Goal: Check status: Check status

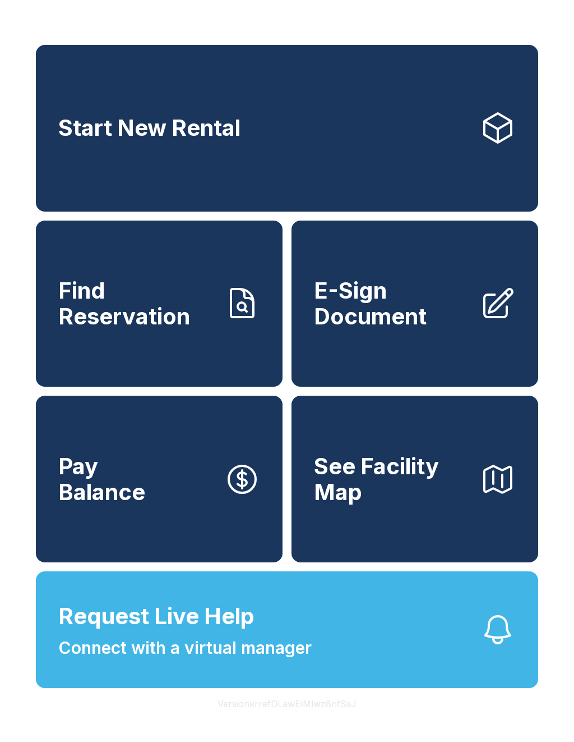
click at [286, 638] on span "Request Live Help Connect with a virtual manager" at bounding box center [185, 629] width 254 height 61
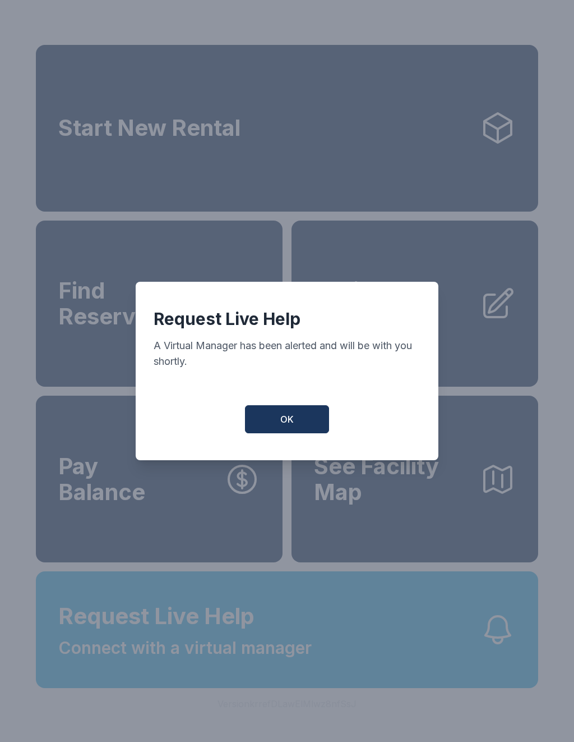
click at [288, 426] on span "OK" at bounding box center [286, 418] width 13 height 13
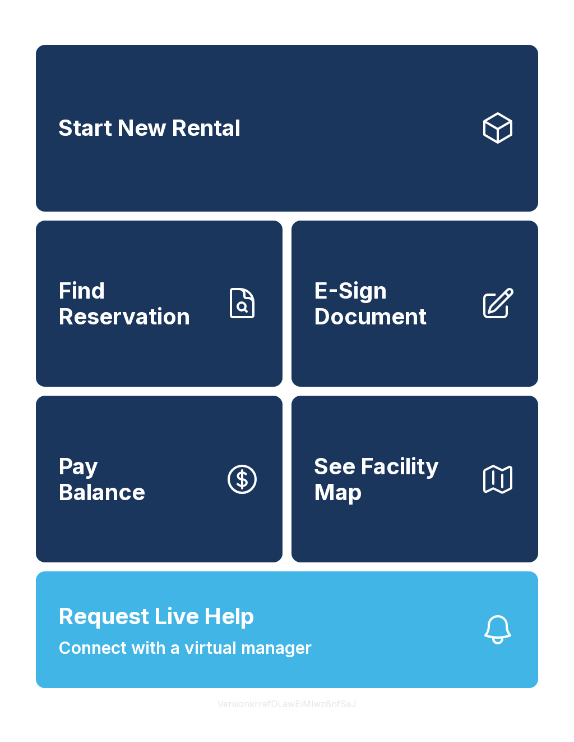
click at [346, 154] on link "Start New Rental" at bounding box center [287, 128] width 503 height 167
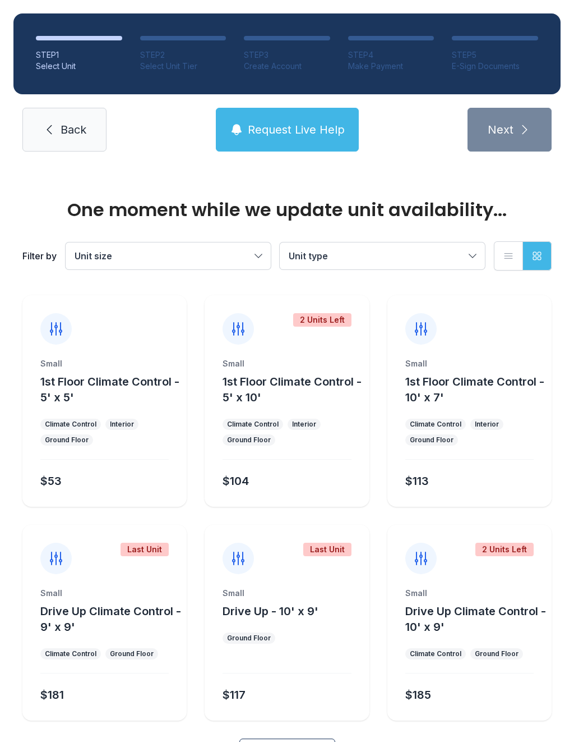
click at [279, 139] on button "Request Live Help" at bounding box center [287, 130] width 143 height 44
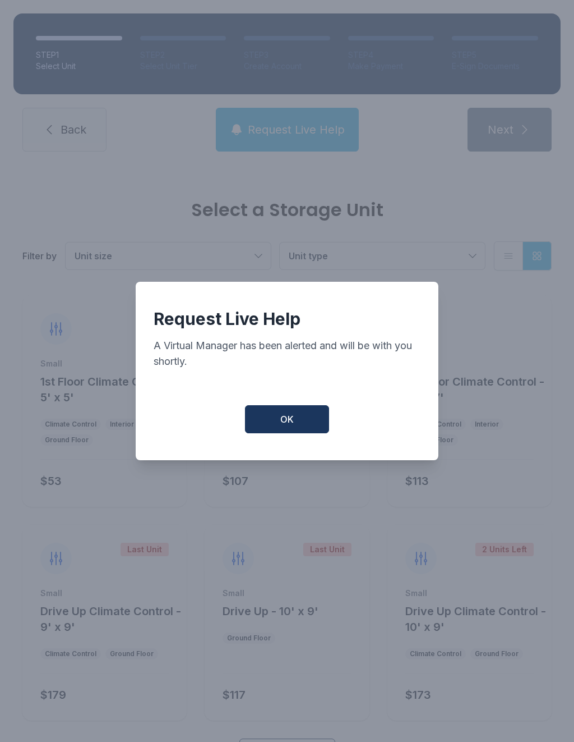
click at [293, 424] on span "OK" at bounding box center [286, 418] width 13 height 13
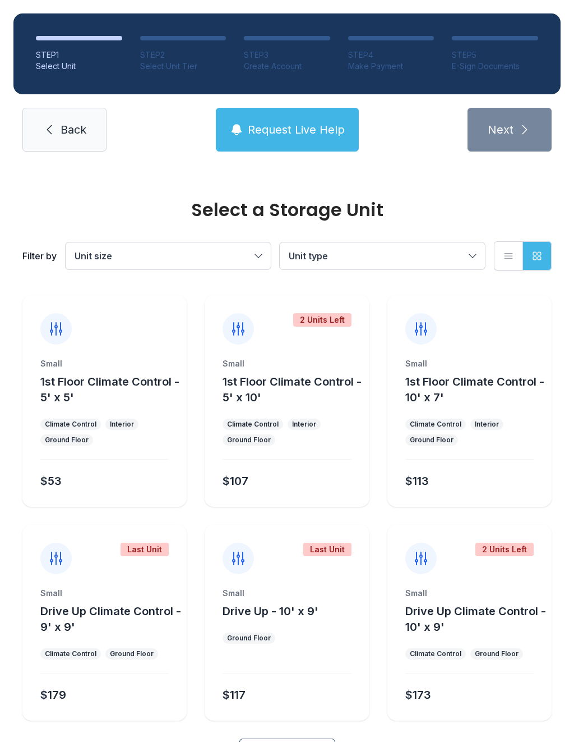
click at [84, 114] on link "Back" at bounding box center [64, 130] width 84 height 44
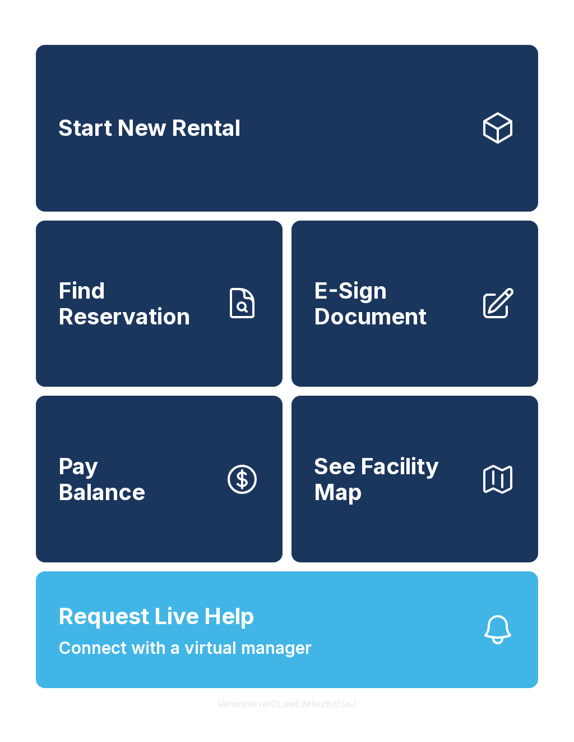
click at [375, 653] on button "Request Live Help Connect with a virtual manager" at bounding box center [287, 629] width 503 height 117
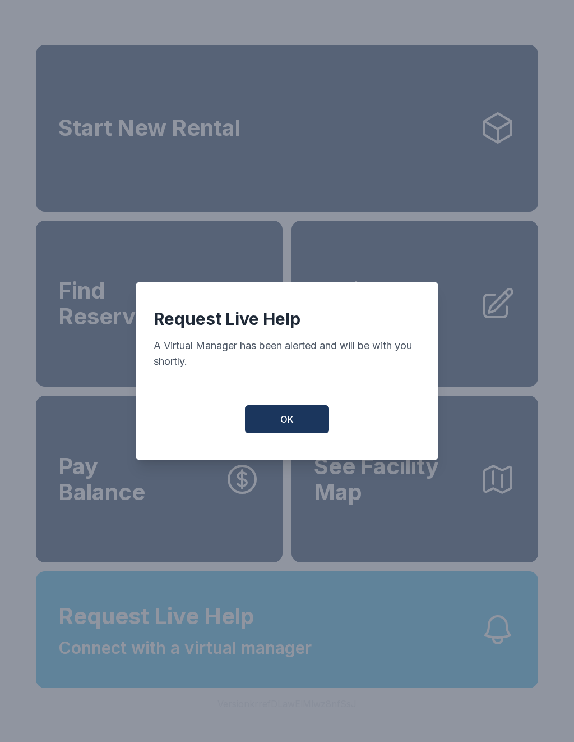
click at [299, 408] on div "Request Live Help A Virtual Manager has been alerted and will be with you short…" at bounding box center [287, 371] width 303 height 178
click at [305, 422] on button "OK" at bounding box center [287, 419] width 84 height 28
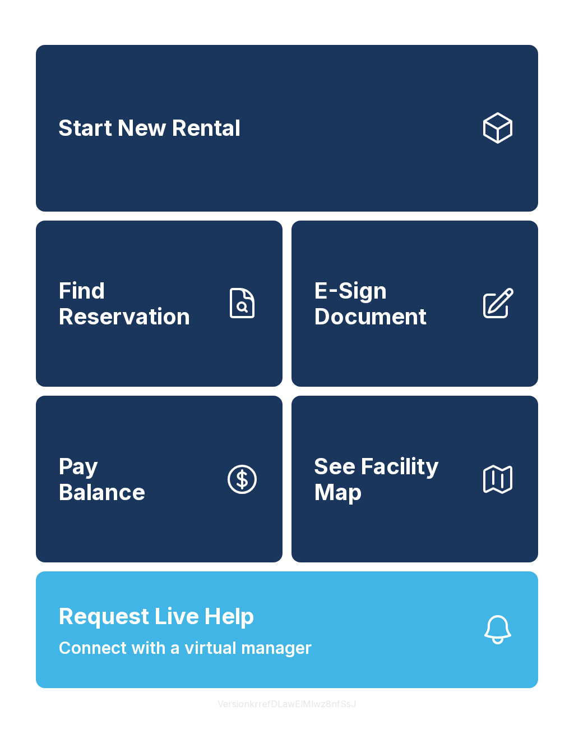
click at [166, 347] on link "Find Reservation" at bounding box center [159, 303] width 247 height 167
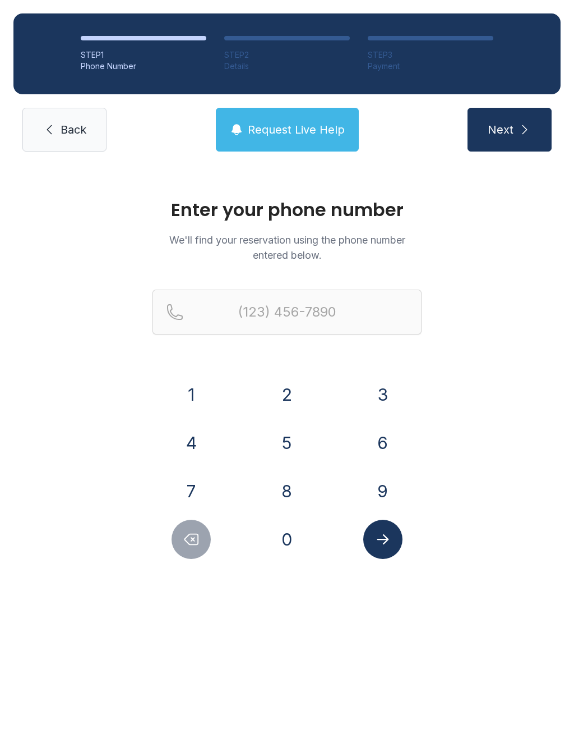
click at [386, 481] on button "9" at bounding box center [382, 490] width 39 height 39
click at [192, 436] on button "4" at bounding box center [191, 442] width 39 height 39
click at [170, 385] on div "1" at bounding box center [192, 394] width 78 height 39
click at [197, 393] on button "1" at bounding box center [191, 394] width 39 height 39
click at [200, 493] on button "7" at bounding box center [191, 490] width 39 height 39
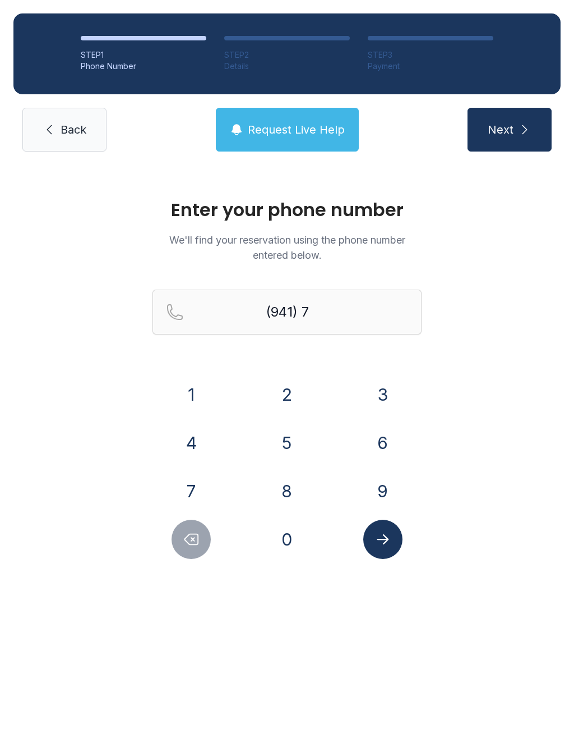
click at [300, 550] on button "0" at bounding box center [287, 538] width 39 height 39
click at [293, 457] on button "5" at bounding box center [287, 442] width 39 height 39
click at [200, 395] on button "1" at bounding box center [191, 394] width 39 height 39
click at [284, 541] on button "0" at bounding box center [287, 538] width 39 height 39
click at [278, 485] on button "8" at bounding box center [287, 490] width 39 height 39
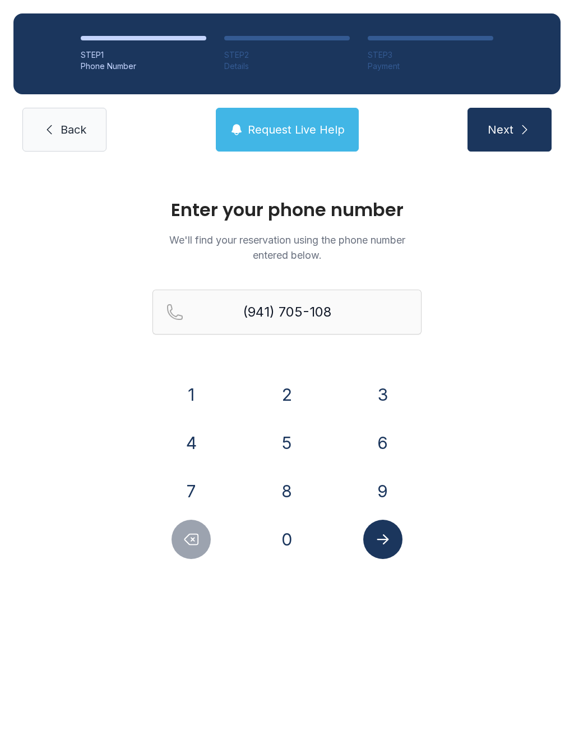
click at [372, 481] on button "9" at bounding box center [382, 490] width 39 height 39
type input "[PHONE_NUMBER]"
click at [402, 533] on button "Submit lookup form" at bounding box center [382, 538] width 39 height 39
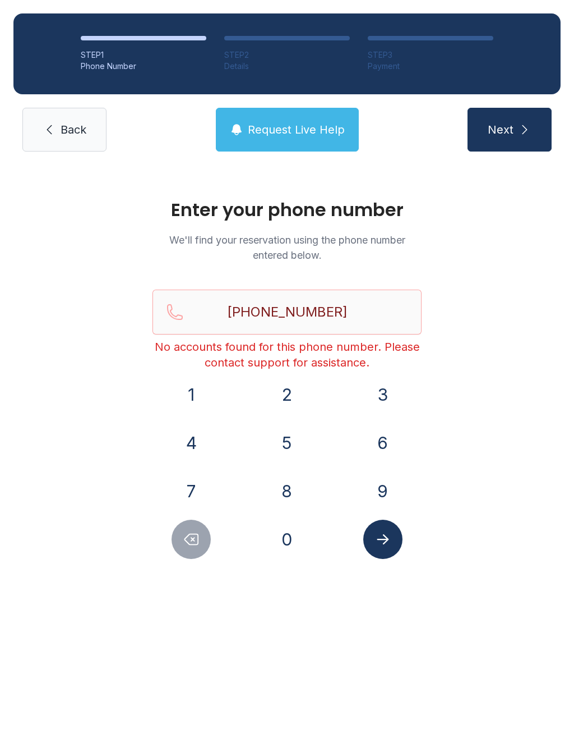
click at [296, 127] on span "Request Live Help" at bounding box center [296, 130] width 97 height 16
